Goal: Task Accomplishment & Management: Manage account settings

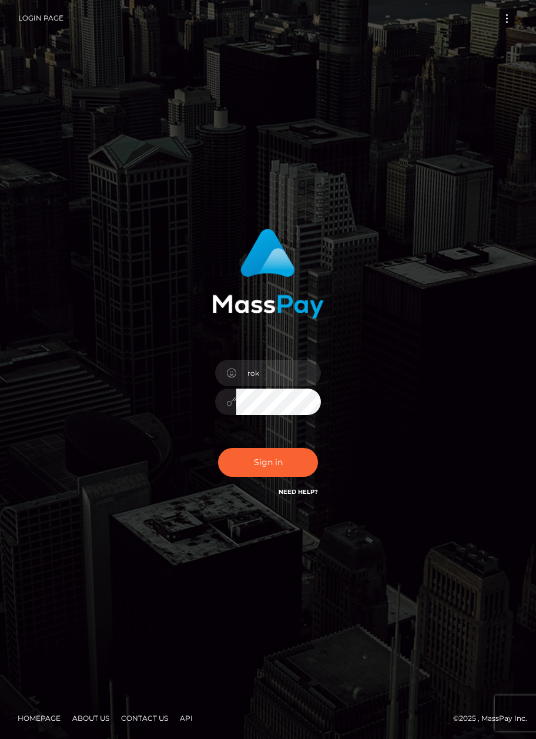
click at [272, 374] on input "rok" at bounding box center [278, 373] width 85 height 26
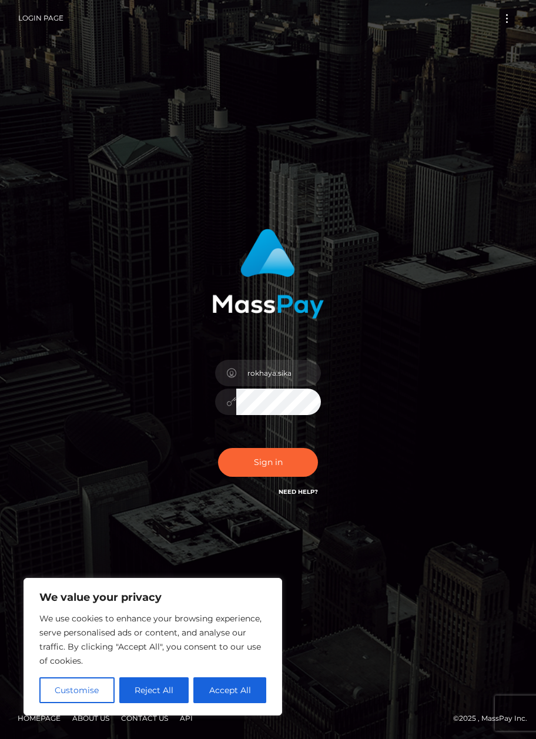
type input "rokhaya.sika"
click at [246, 465] on button "Sign in" at bounding box center [268, 462] width 100 height 29
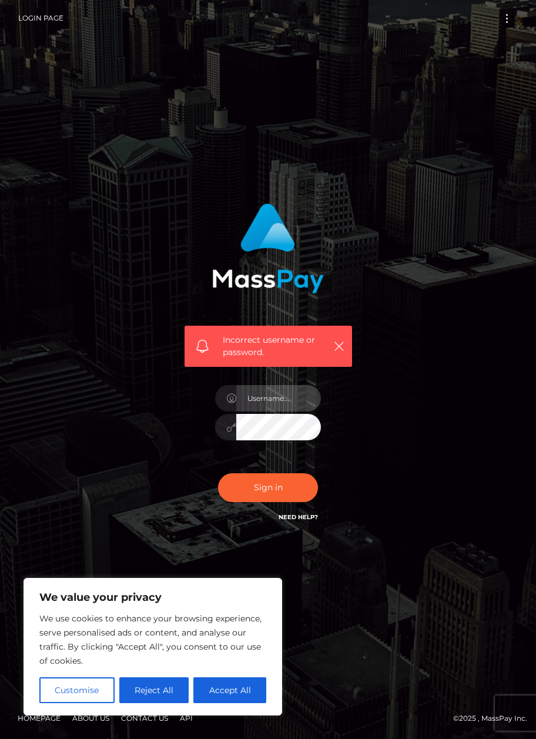
click at [273, 400] on input "text" at bounding box center [278, 398] width 85 height 26
click at [289, 395] on input "text" at bounding box center [278, 398] width 85 height 26
type input "rokhaya.sika"
click at [242, 485] on button "Sign in" at bounding box center [268, 487] width 100 height 29
click at [292, 400] on input "text" at bounding box center [278, 398] width 85 height 26
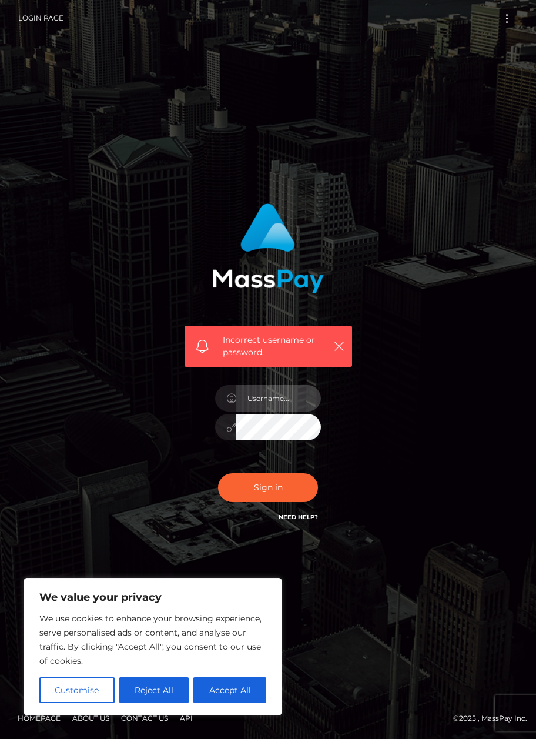
click at [283, 397] on input "text" at bounding box center [278, 398] width 85 height 26
click at [422, 463] on div "Incorrect username or password." at bounding box center [267, 370] width 423 height 350
click at [282, 394] on input "text" at bounding box center [278, 398] width 85 height 26
type input "rokhaya.sika"
click at [239, 484] on button "Sign in" at bounding box center [268, 487] width 100 height 29
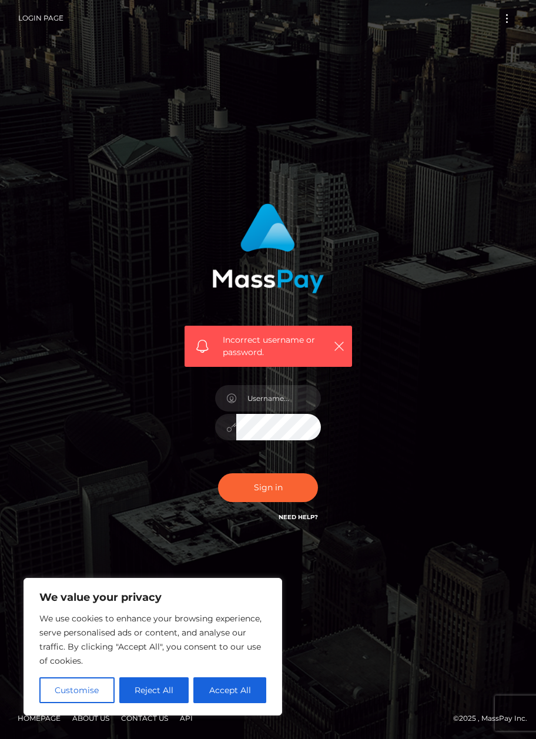
click at [228, 690] on button "Accept All" at bounding box center [229, 690] width 73 height 26
checkbox input "true"
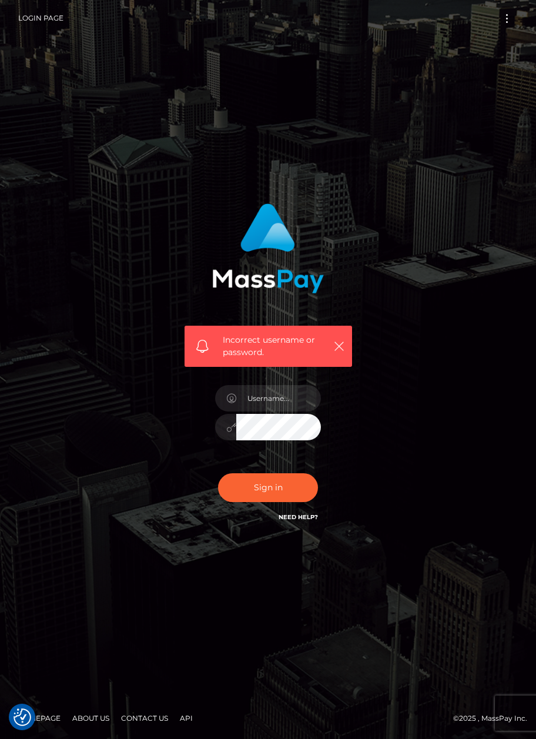
click at [454, 533] on div "Incorrect username or password." at bounding box center [267, 370] width 423 height 350
click at [391, 404] on div "Incorrect username or password." at bounding box center [267, 370] width 423 height 350
click at [293, 397] on input "text" at bounding box center [278, 398] width 85 height 26
click at [288, 399] on input "text" at bounding box center [278, 398] width 85 height 26
type input "rokhaya.sika"
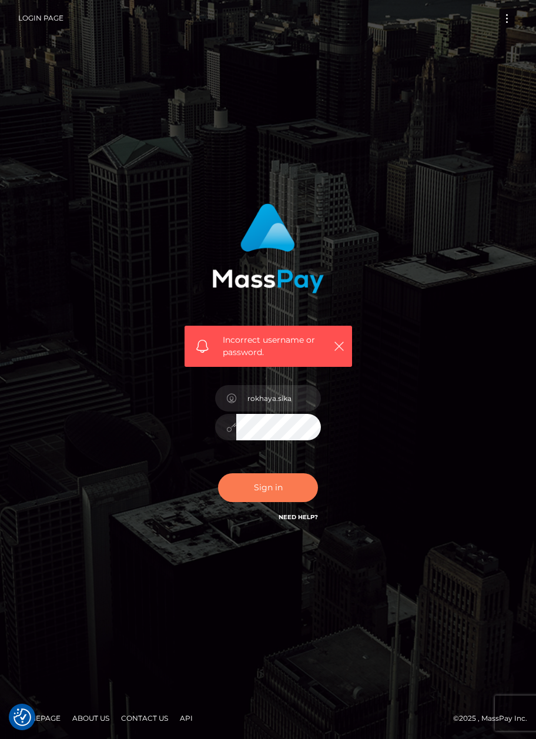
click at [254, 481] on button "Sign in" at bounding box center [268, 487] width 100 height 29
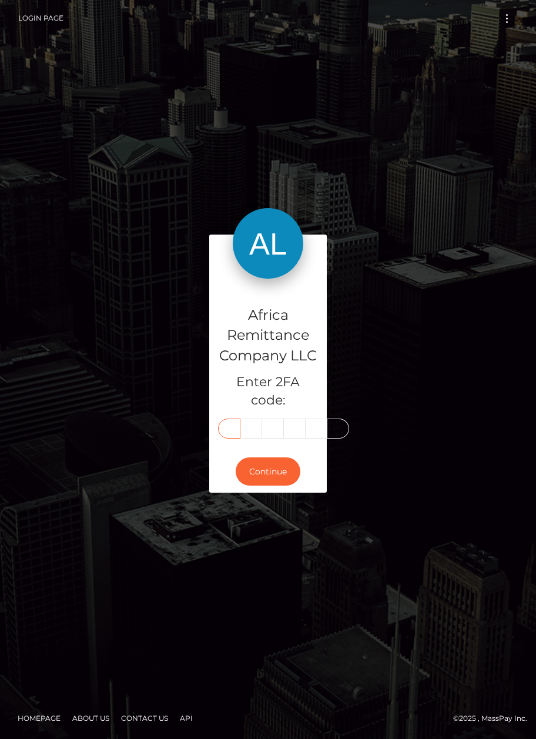
click at [223, 434] on input "text" at bounding box center [229, 428] width 22 height 20
type input "2"
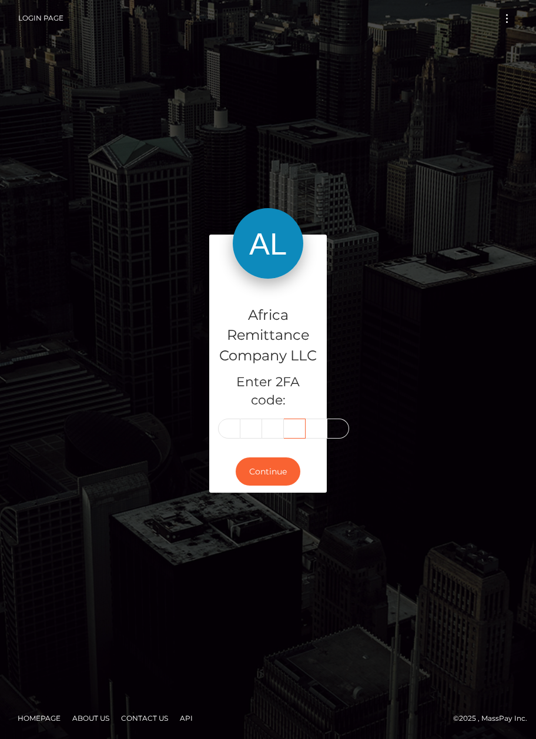
type input "2"
type input "0"
type input "3"
click at [272, 467] on button "Continue" at bounding box center [268, 471] width 65 height 29
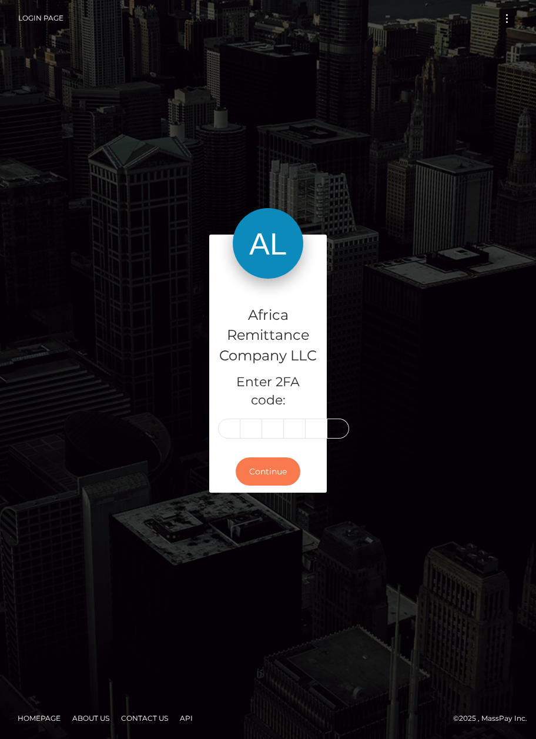
scroll to position [0, 0]
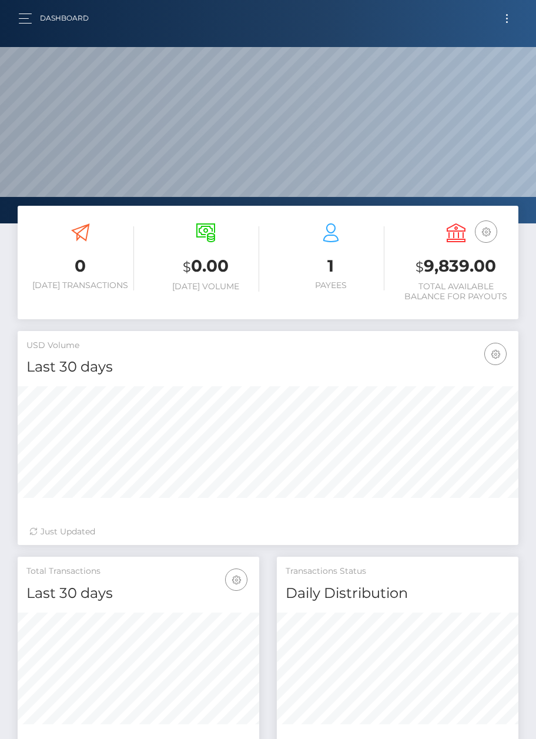
scroll to position [208, 242]
click at [24, 18] on span "button" at bounding box center [24, 18] width 10 height 1
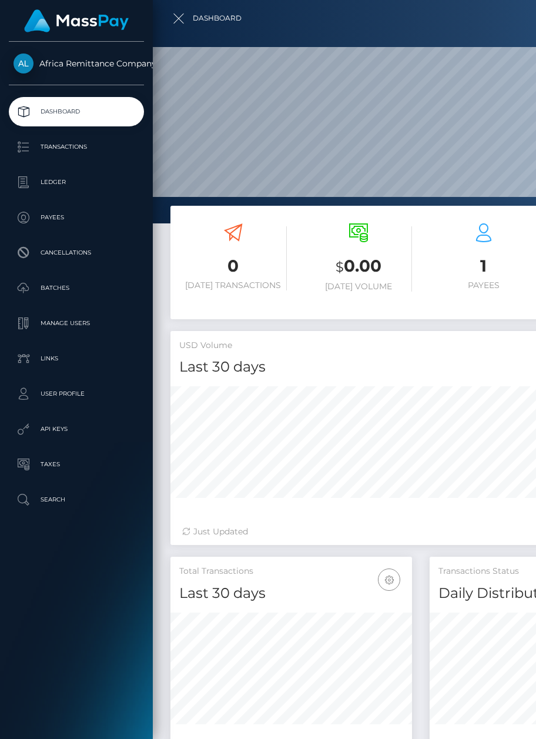
click at [71, 149] on p "Transactions" at bounding box center [77, 147] width 126 height 18
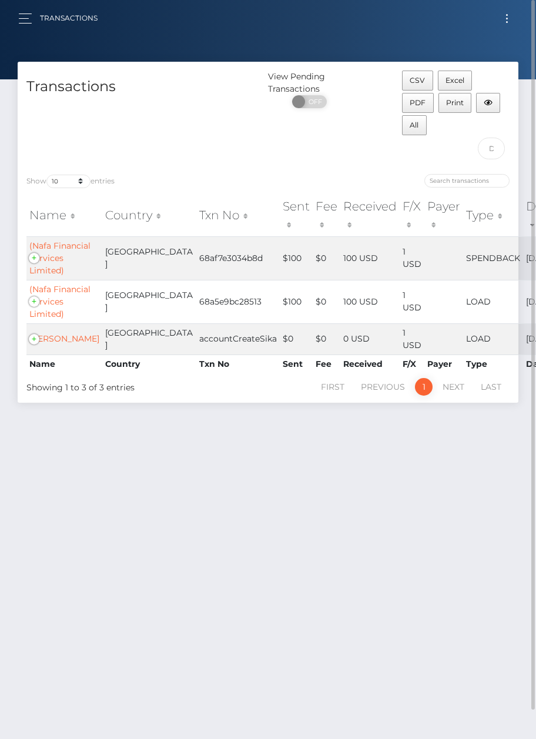
click at [424, 267] on td at bounding box center [443, 257] width 39 height 43
click at [34, 260] on td "(Nafa Financial Services Limited)" at bounding box center [64, 257] width 76 height 43
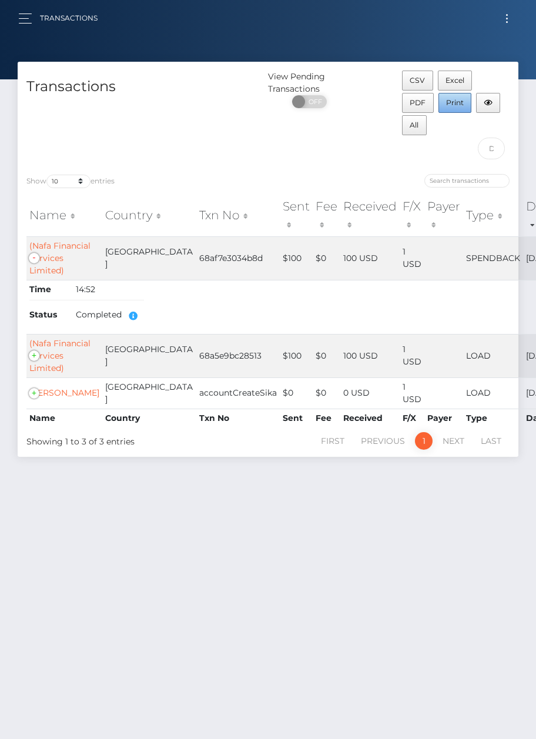
click at [454, 100] on span "Print" at bounding box center [455, 102] width 18 height 9
click at [444, 109] on button "Print" at bounding box center [455, 103] width 34 height 20
click at [453, 103] on span "Print" at bounding box center [455, 102] width 18 height 9
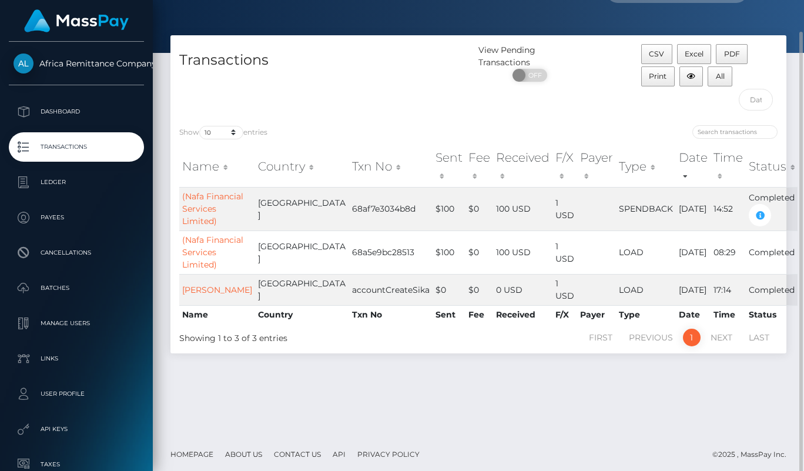
scroll to position [30, 0]
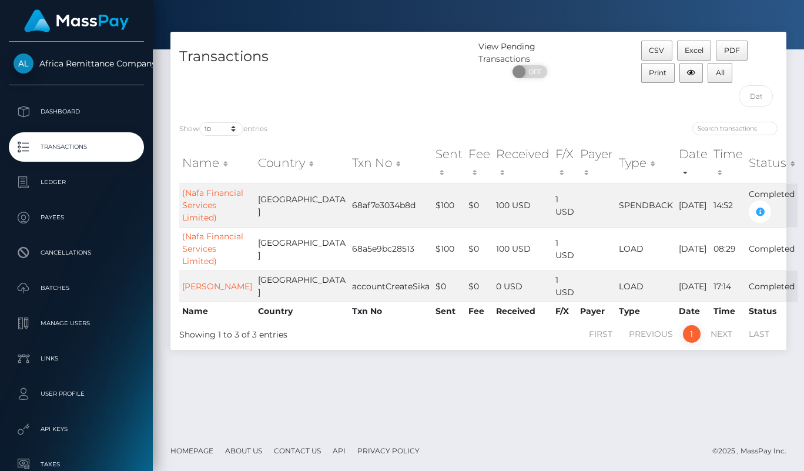
click at [196, 222] on link "(Nafa Financial Services Limited)" at bounding box center [212, 204] width 61 height 35
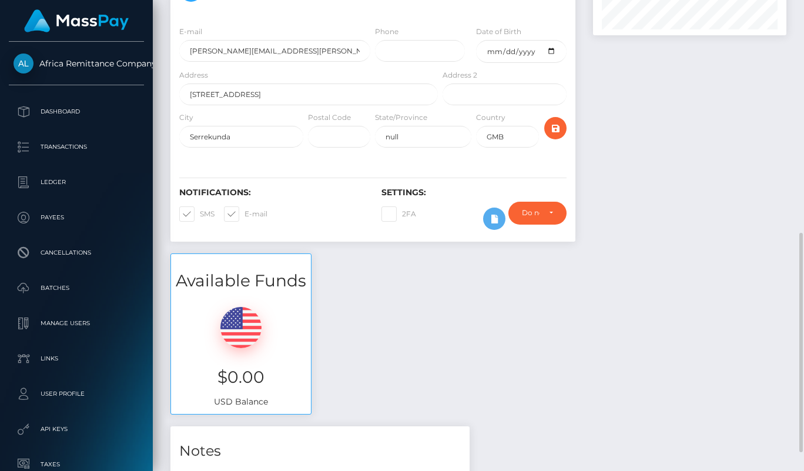
scroll to position [160, 0]
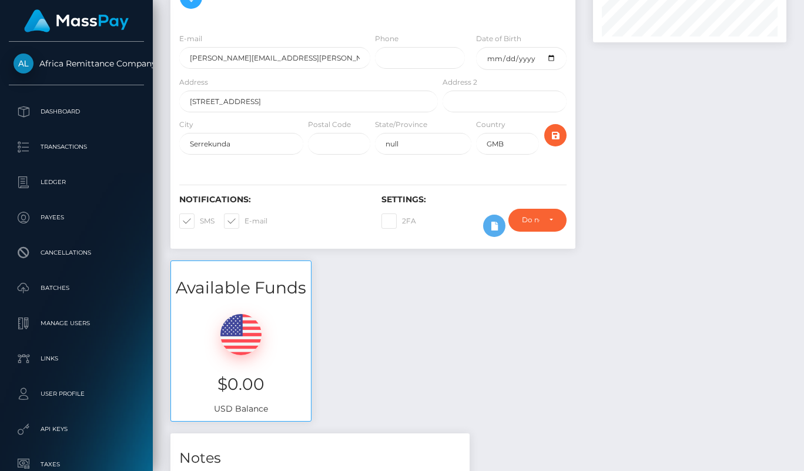
click at [76, 112] on p "Dashboard" at bounding box center [77, 112] width 126 height 18
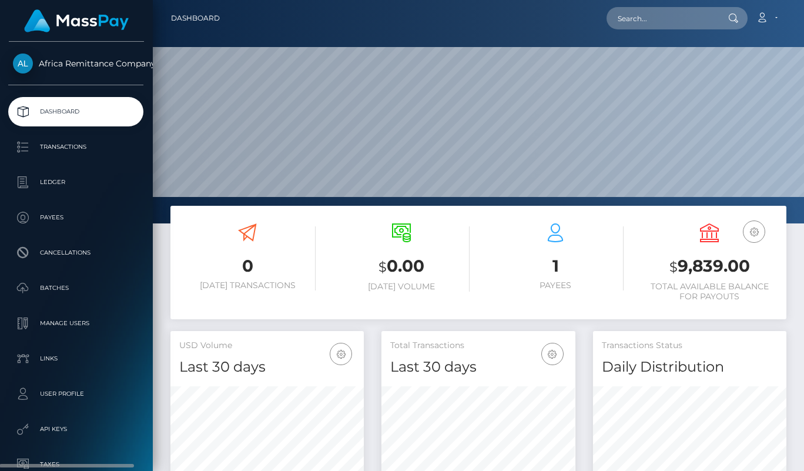
scroll to position [7, 0]
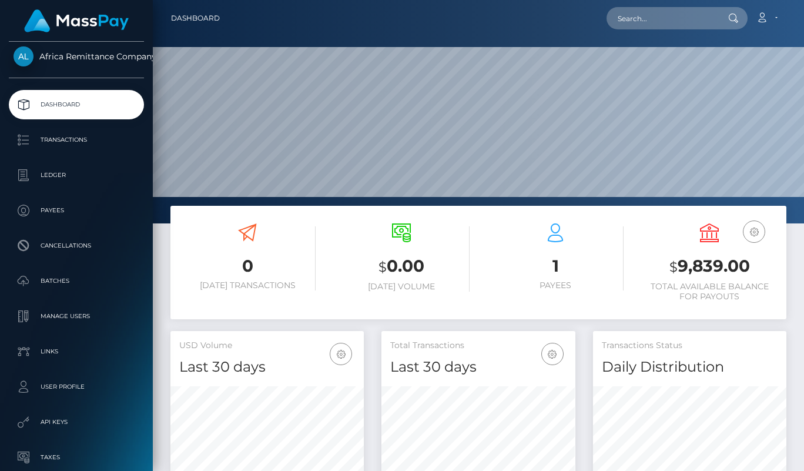
click at [77, 275] on p "Batches" at bounding box center [77, 281] width 126 height 18
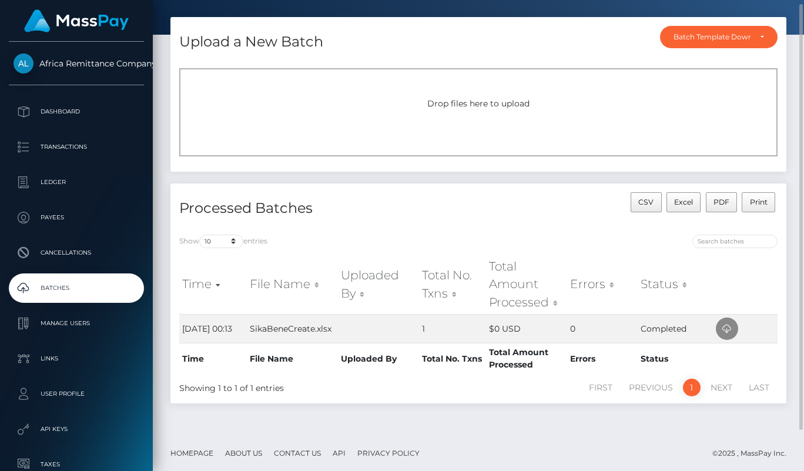
scroll to position [24, 0]
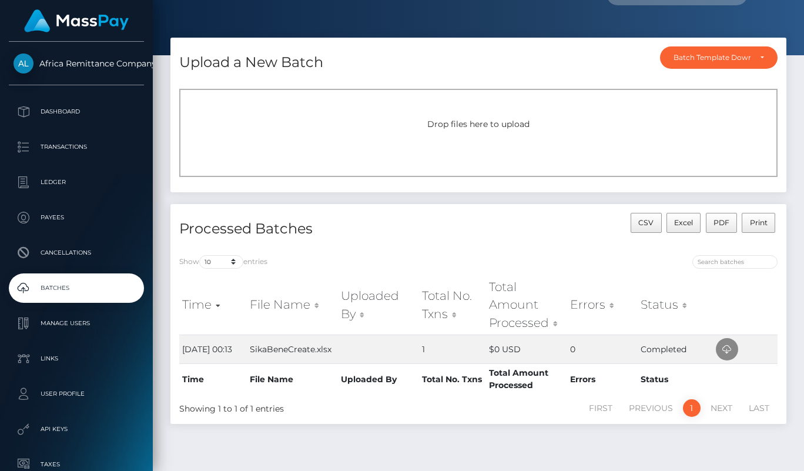
click at [71, 260] on p "Cancellations" at bounding box center [77, 253] width 126 height 18
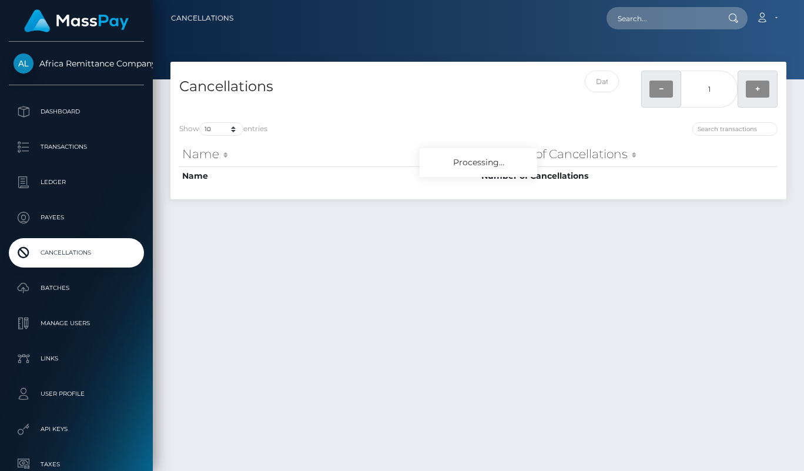
scroll to position [47, 20]
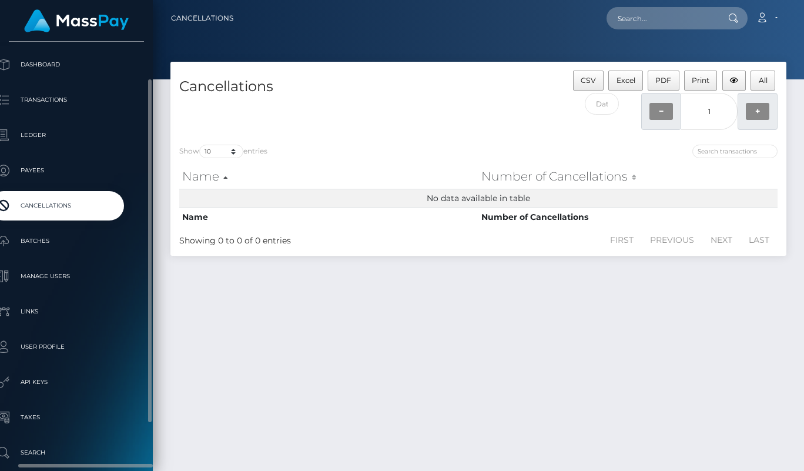
click at [72, 160] on link "Payees" at bounding box center [56, 170] width 135 height 29
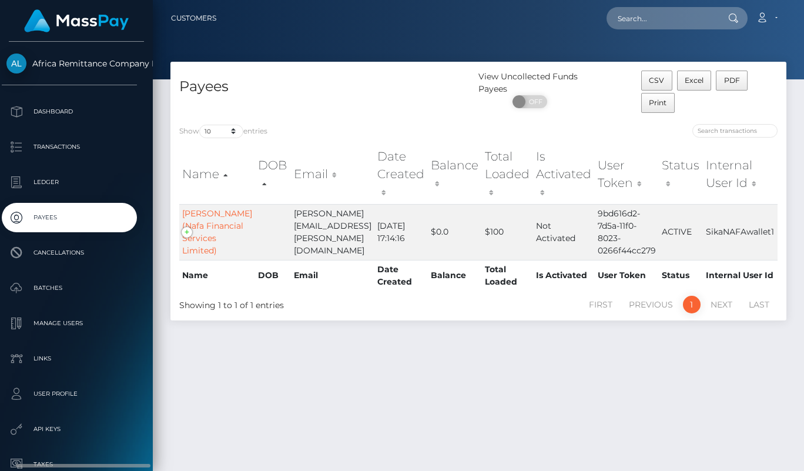
scroll to position [0, 14]
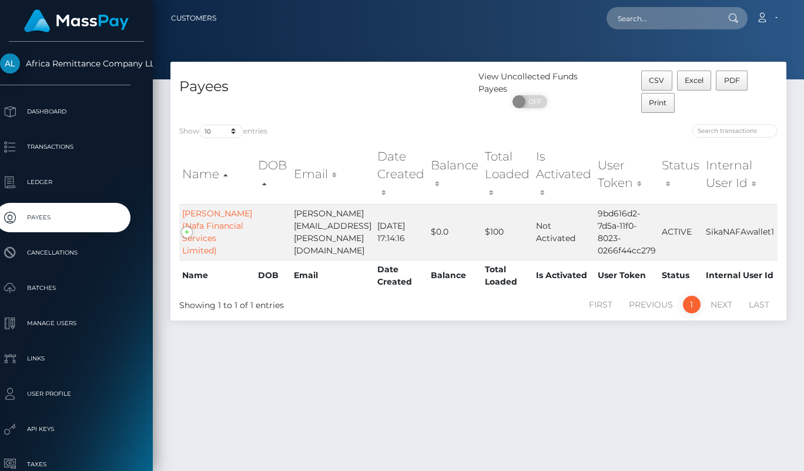
click at [71, 153] on p "Transactions" at bounding box center [63, 147] width 126 height 18
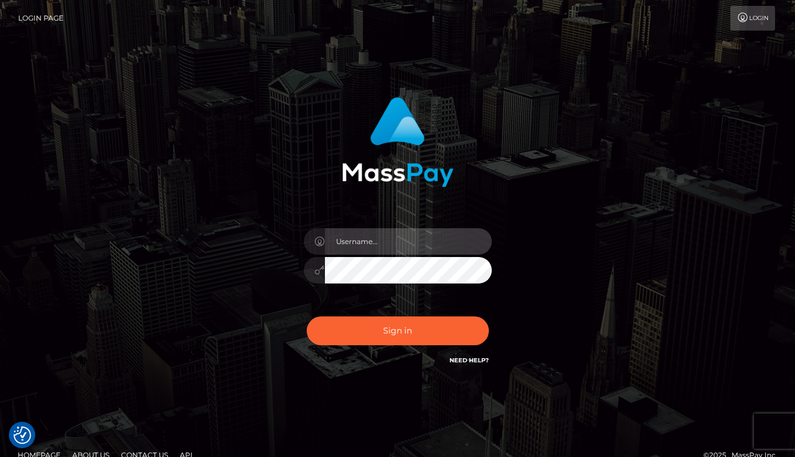
type input "rokhaya.sika"
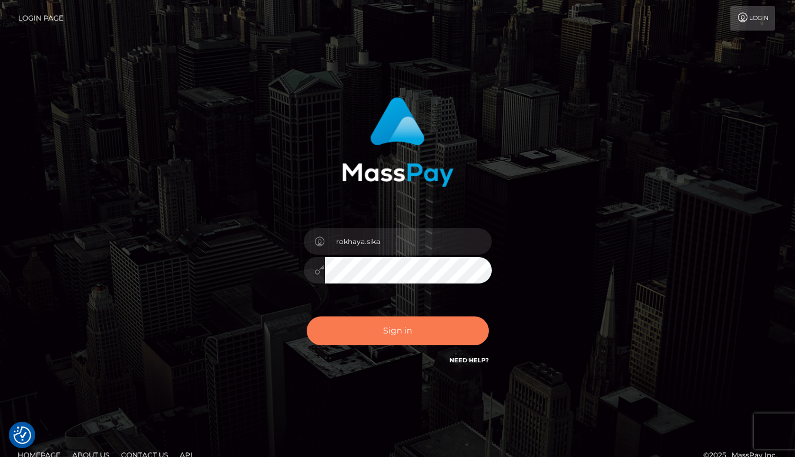
click at [390, 324] on button "Sign in" at bounding box center [398, 330] width 182 height 29
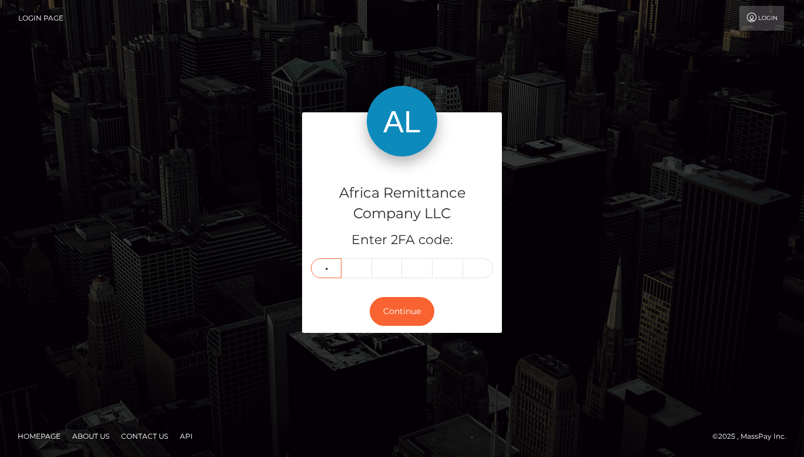
type input "1"
type input "0"
type input "6"
type input "8"
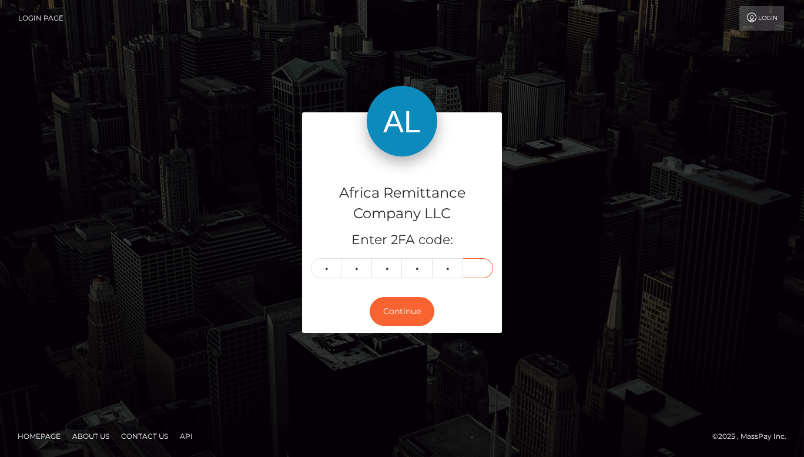
type input "5"
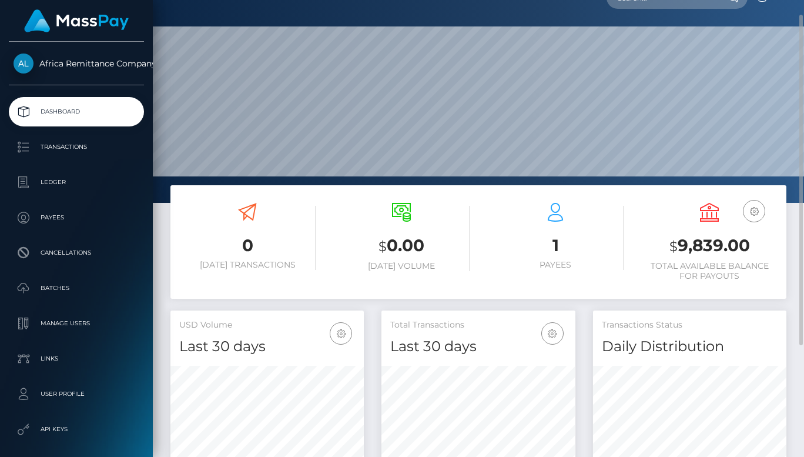
scroll to position [208, 193]
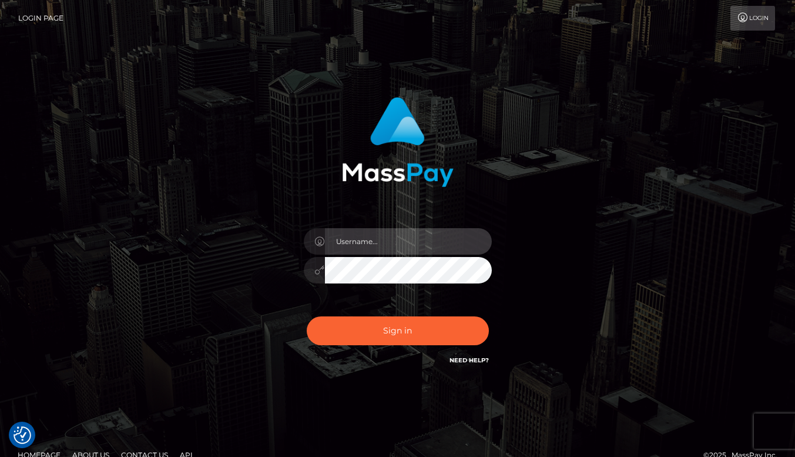
type input "rokhaya.sika"
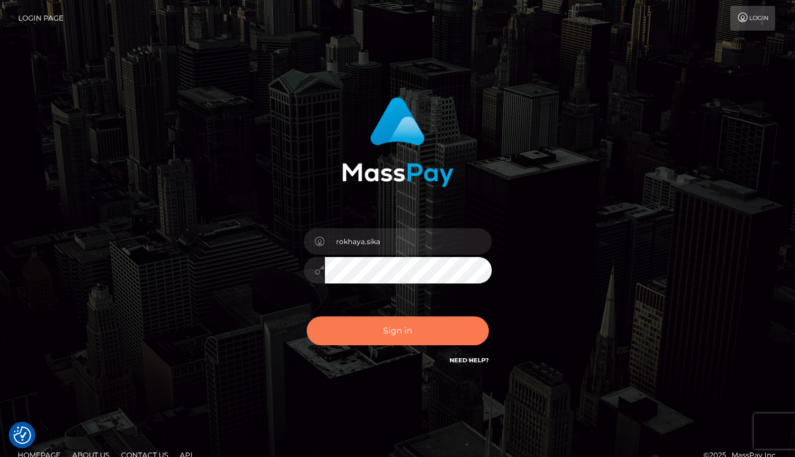
click at [379, 325] on button "Sign in" at bounding box center [398, 330] width 182 height 29
type input "rokhaya.sika"
click at [378, 333] on button "Sign in" at bounding box center [398, 330] width 182 height 29
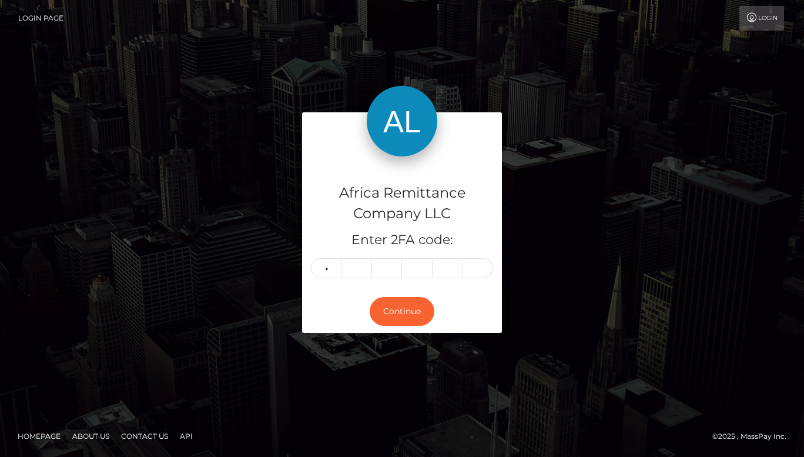
type input "5"
type input "0"
type input "9"
type input "2"
type input "6"
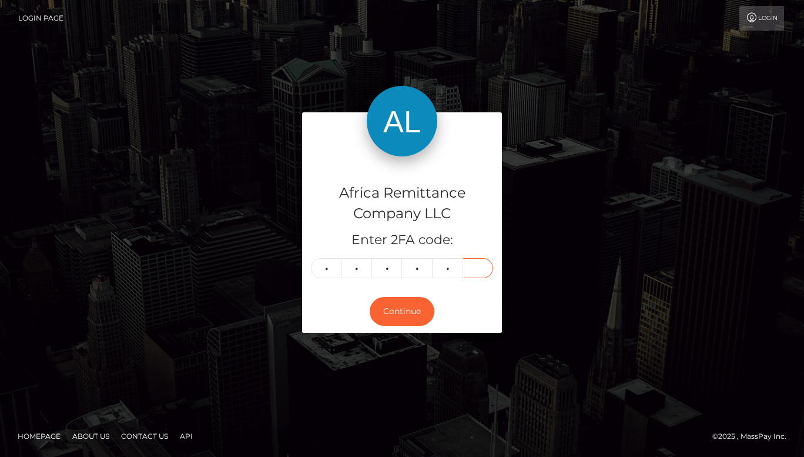
type input "8"
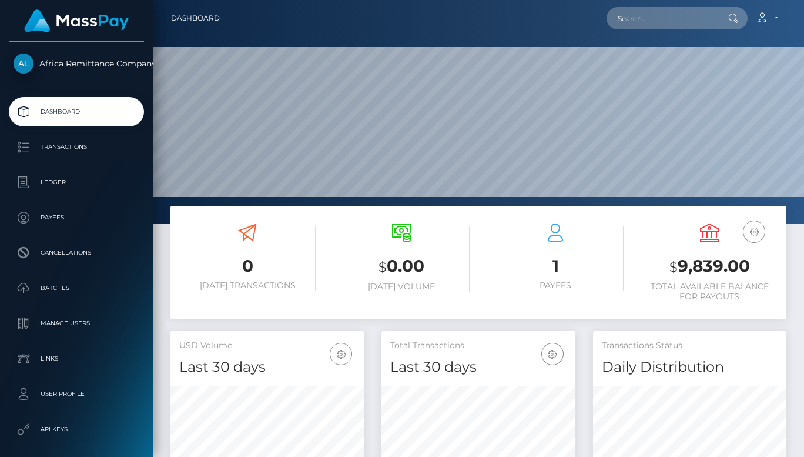
scroll to position [208, 193]
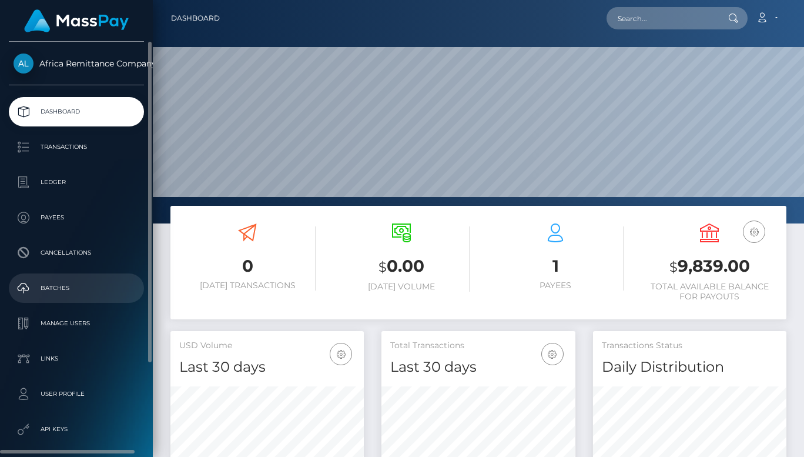
click at [46, 287] on p "Batches" at bounding box center [77, 288] width 126 height 18
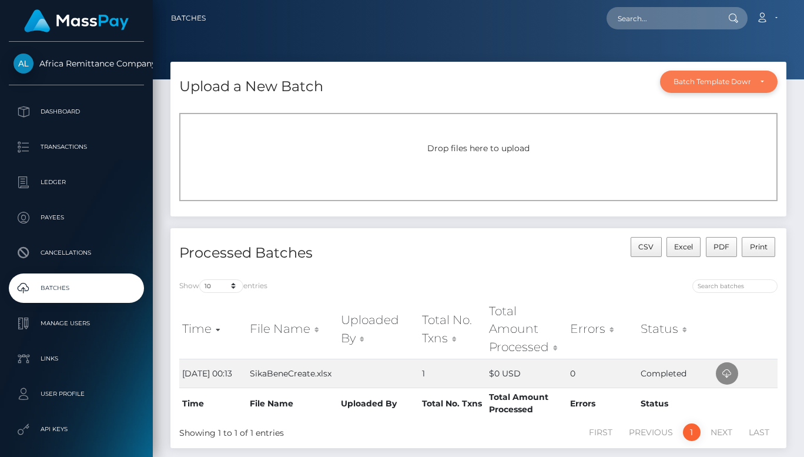
click at [712, 77] on div "Batch Template Download" at bounding box center [712, 81] width 77 height 9
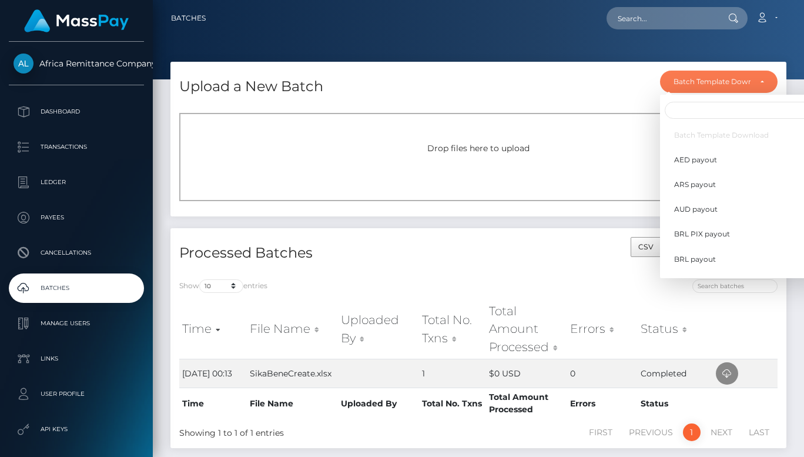
click at [549, 280] on div at bounding box center [632, 287] width 290 height 16
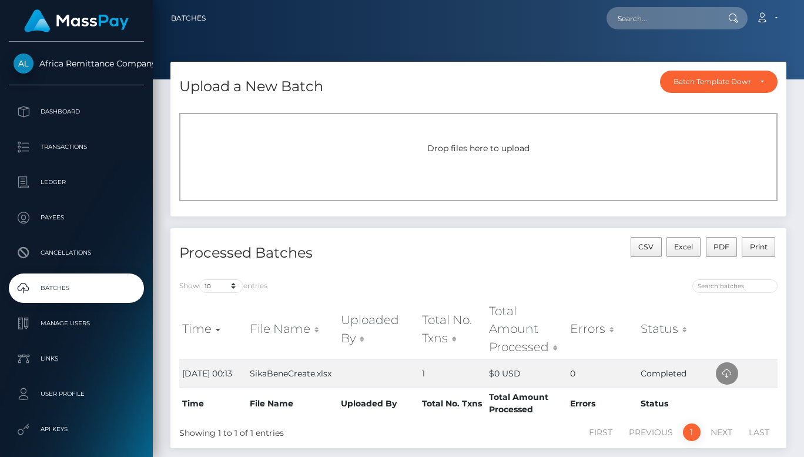
click at [485, 129] on div "Drop files here to upload" at bounding box center [478, 157] width 598 height 88
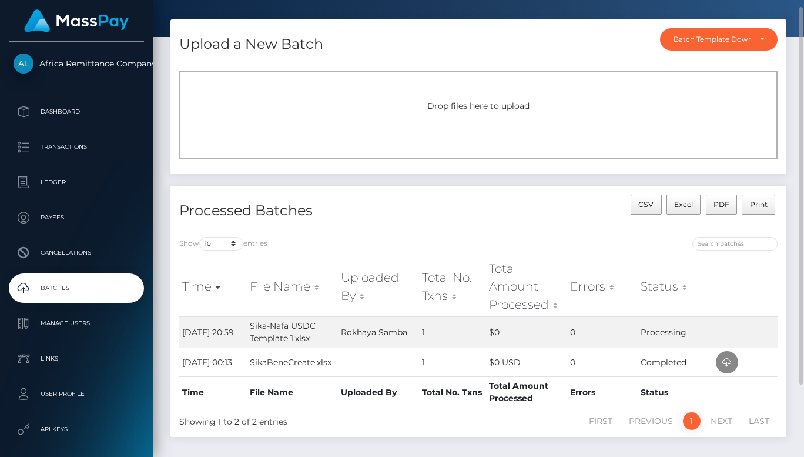
scroll to position [95, 0]
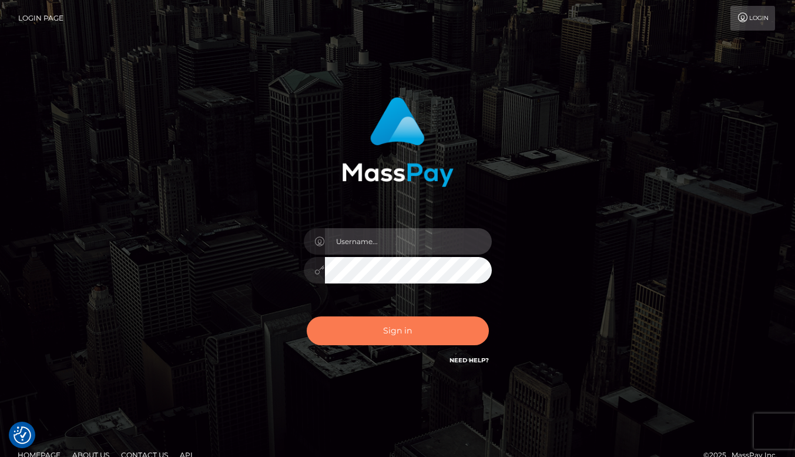
type input "rokhaya.sika"
click at [394, 329] on button "Sign in" at bounding box center [398, 330] width 182 height 29
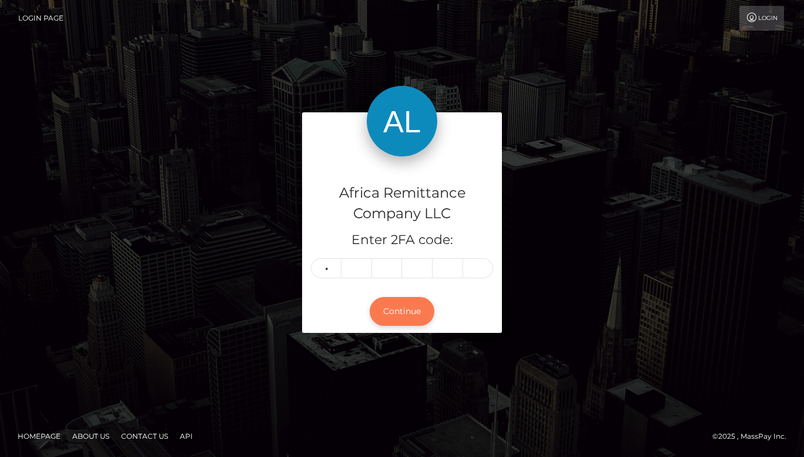
type input "4"
type input "9"
type input "1"
type input "6"
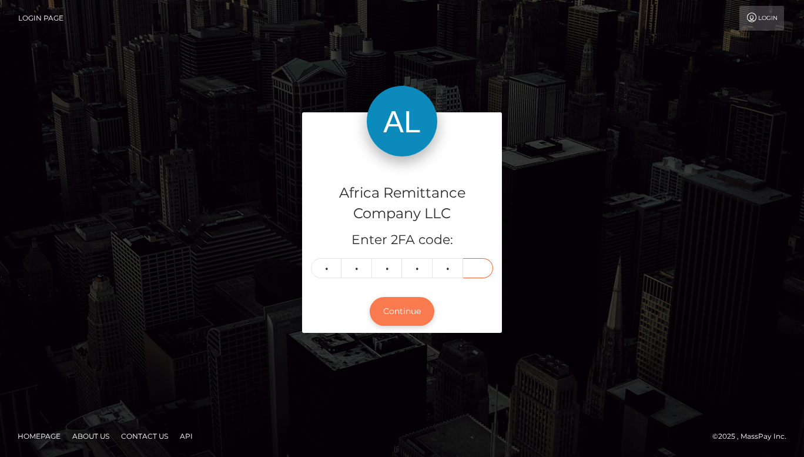
type input "9"
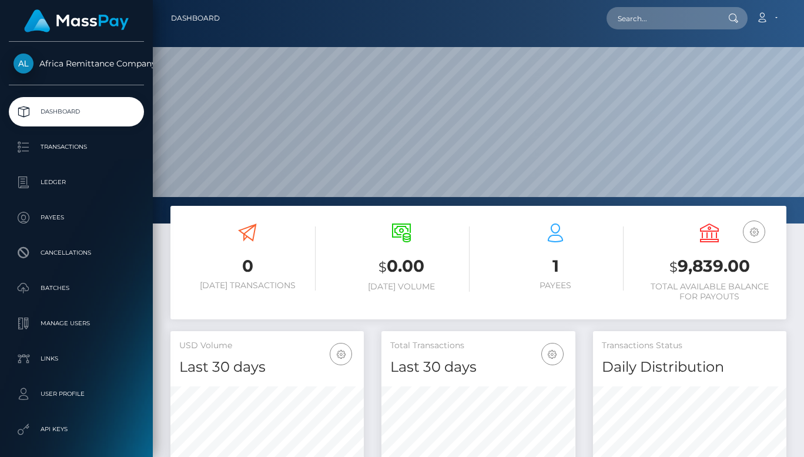
scroll to position [208, 193]
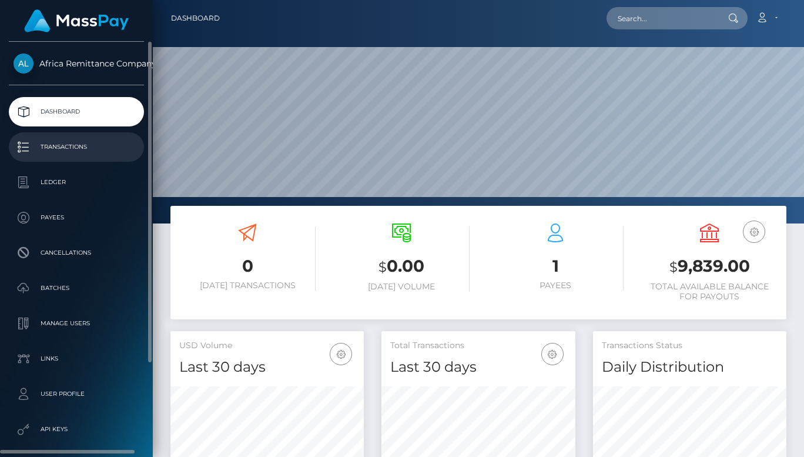
click at [65, 148] on p "Transactions" at bounding box center [77, 147] width 126 height 18
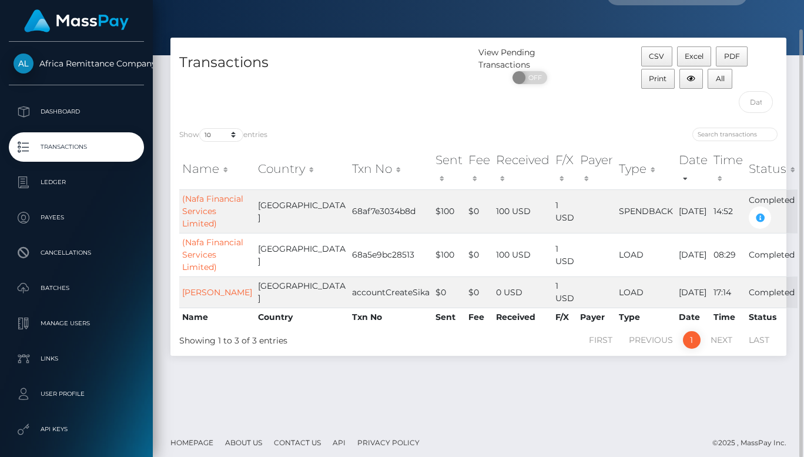
scroll to position [30, 0]
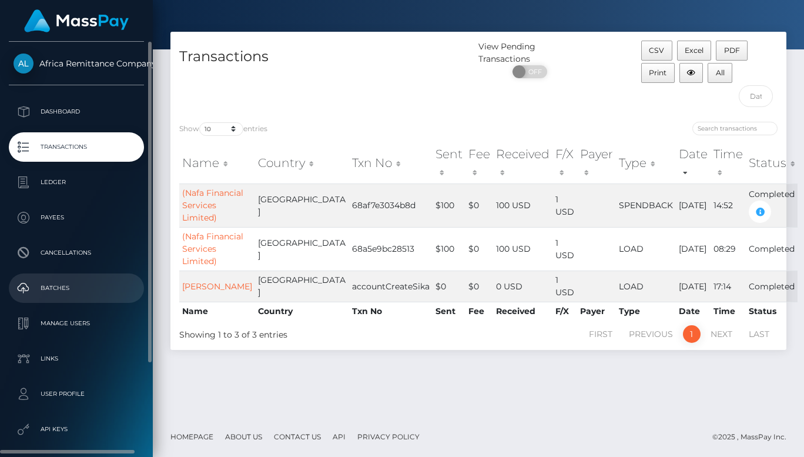
click at [62, 287] on p "Batches" at bounding box center [77, 288] width 126 height 18
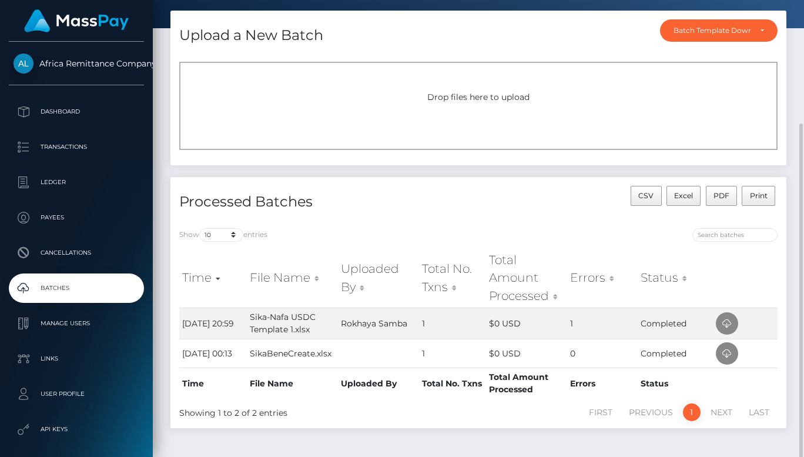
scroll to position [95, 0]
